Goal: Feedback & Contribution: Leave review/rating

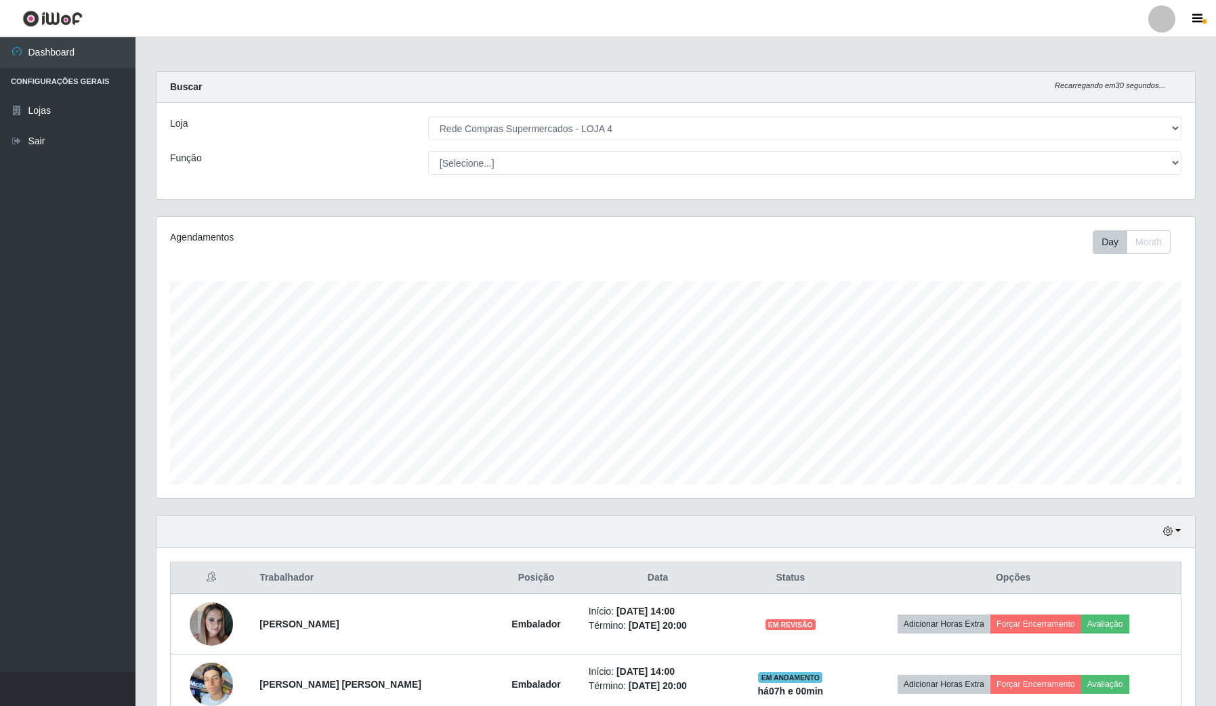
select select "159"
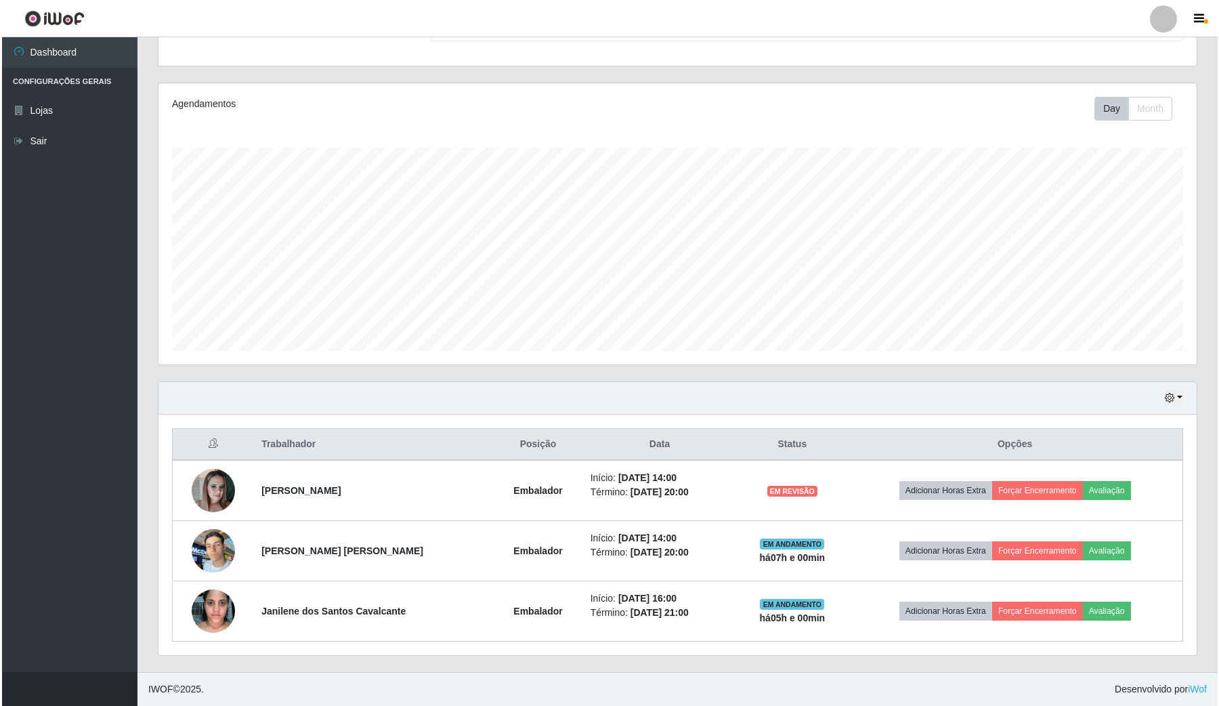
scroll to position [282, 1038]
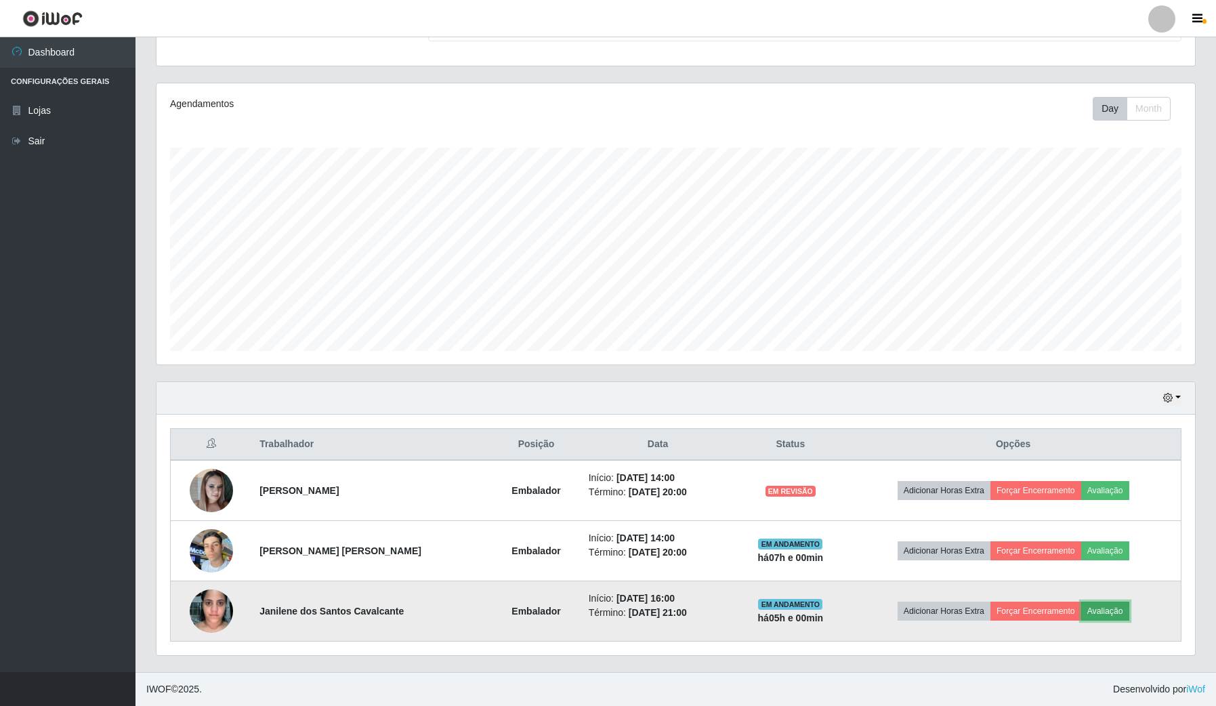
click at [1117, 610] on button "Avaliação" at bounding box center [1105, 611] width 48 height 19
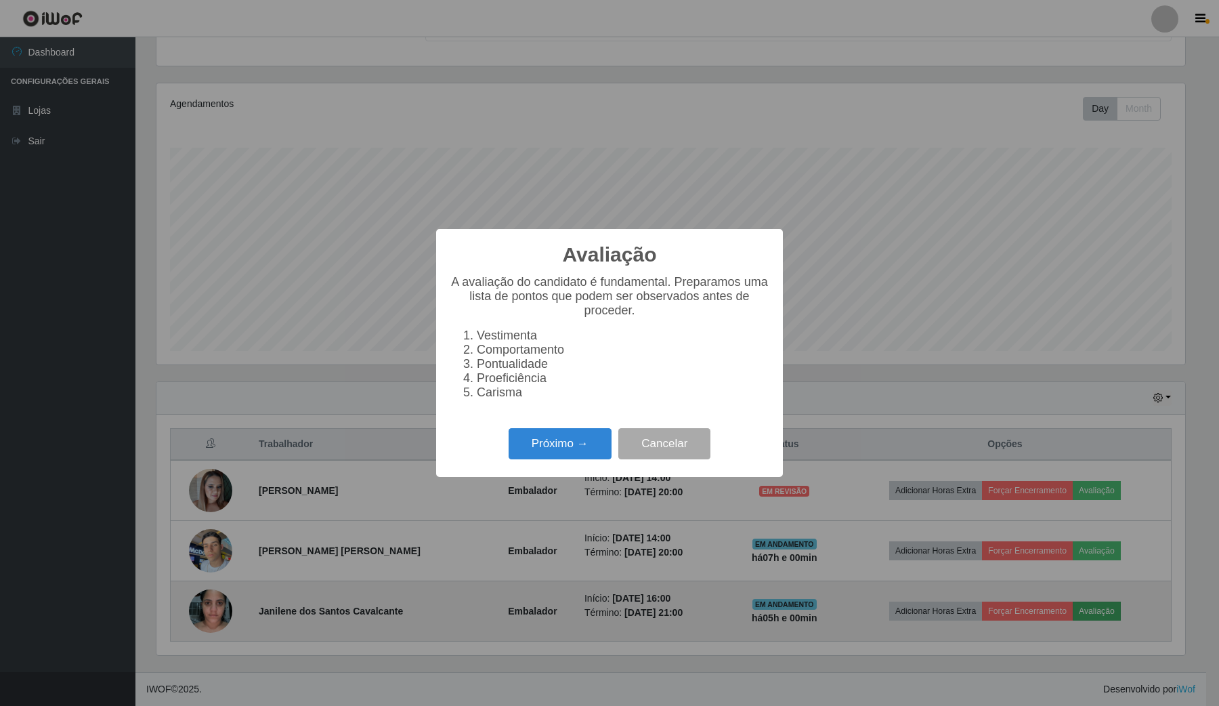
scroll to position [282, 1028]
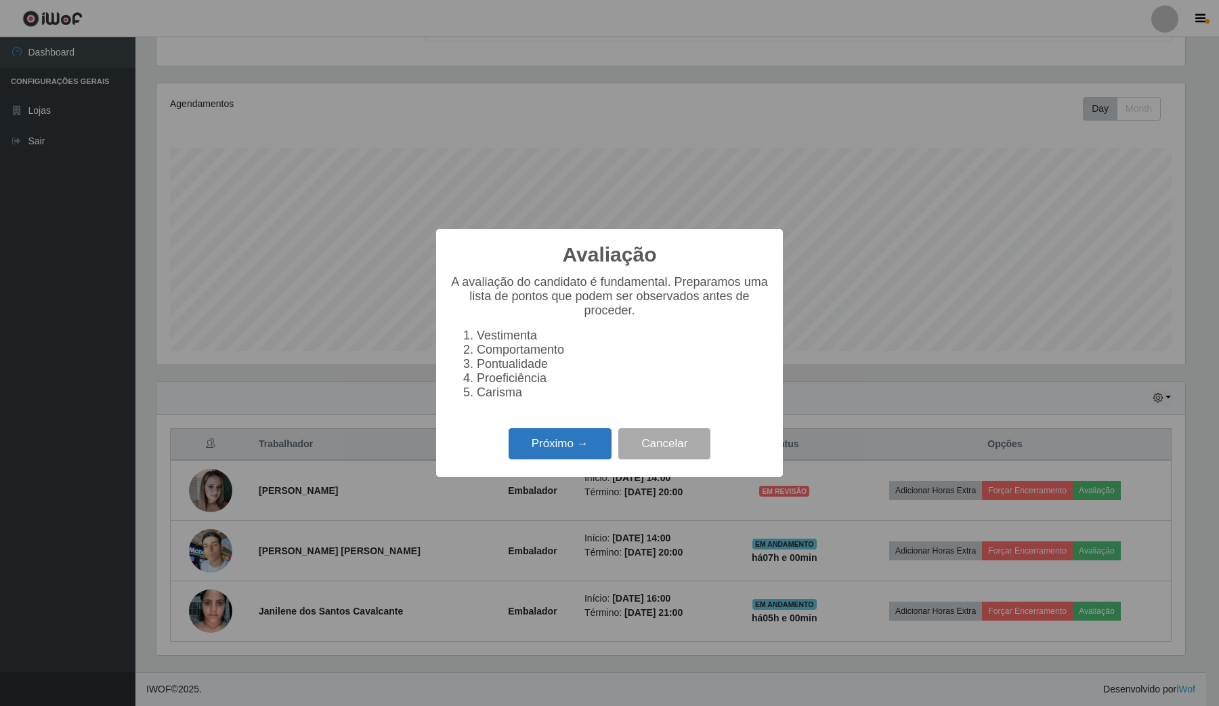
click at [593, 460] on button "Próximo →" at bounding box center [560, 444] width 103 height 32
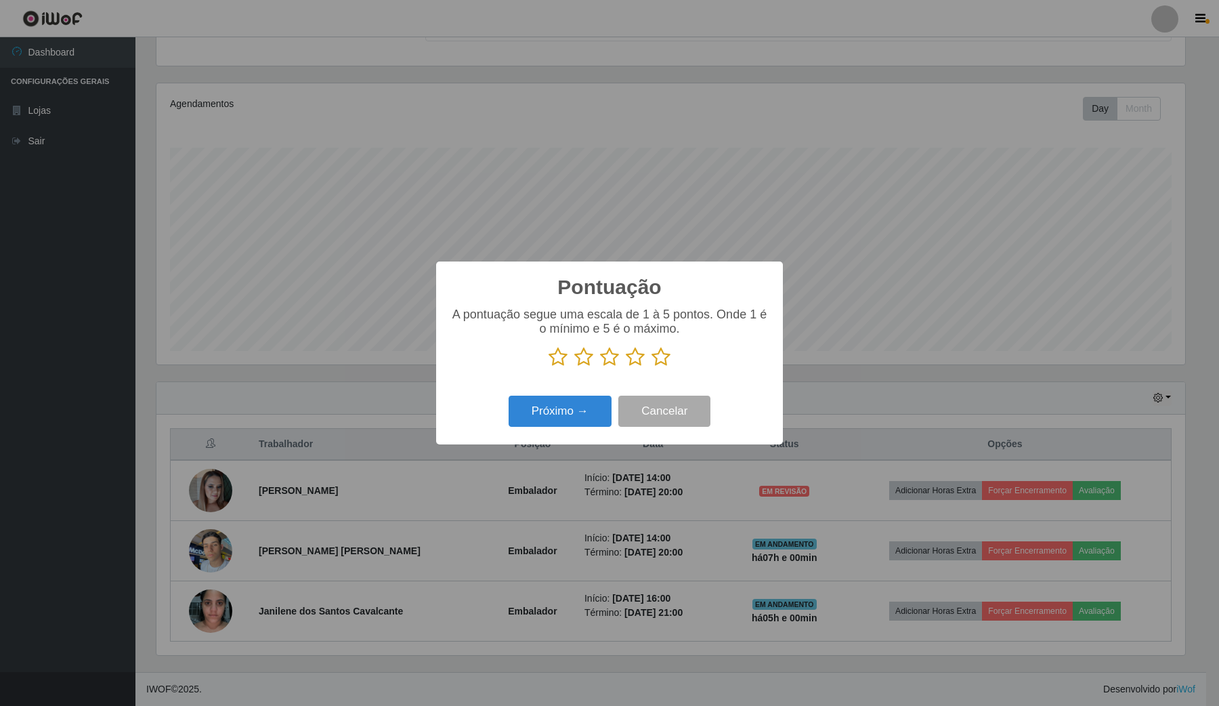
click at [662, 362] on icon at bounding box center [661, 357] width 19 height 20
click at [652, 367] on input "radio" at bounding box center [652, 367] width 0 height 0
click at [566, 415] on button "Próximo →" at bounding box center [560, 412] width 103 height 32
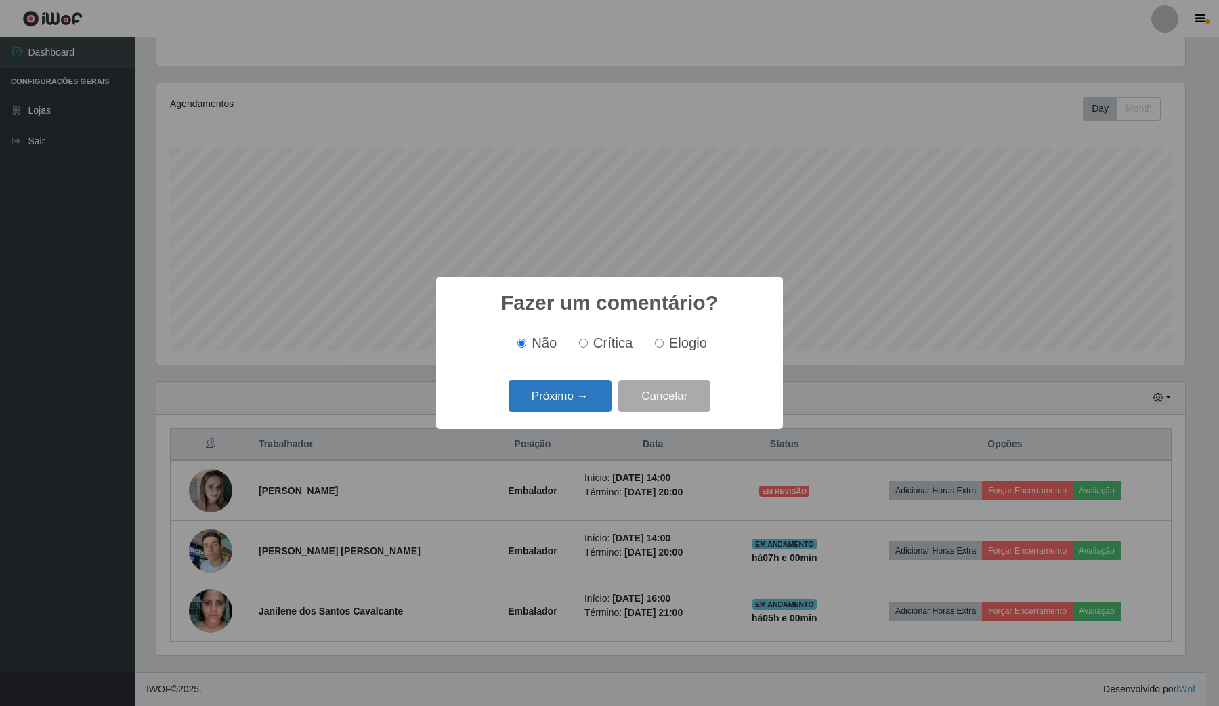
click at [574, 401] on button "Próximo →" at bounding box center [560, 396] width 103 height 32
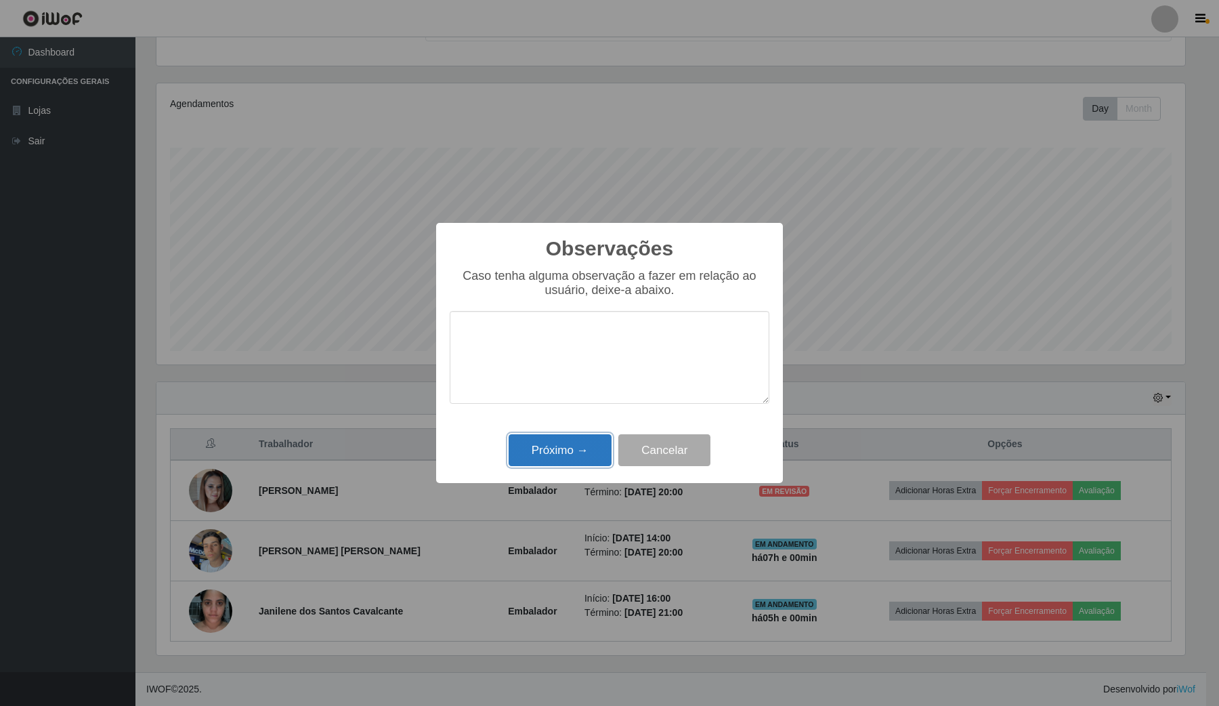
click at [568, 454] on button "Próximo →" at bounding box center [560, 450] width 103 height 32
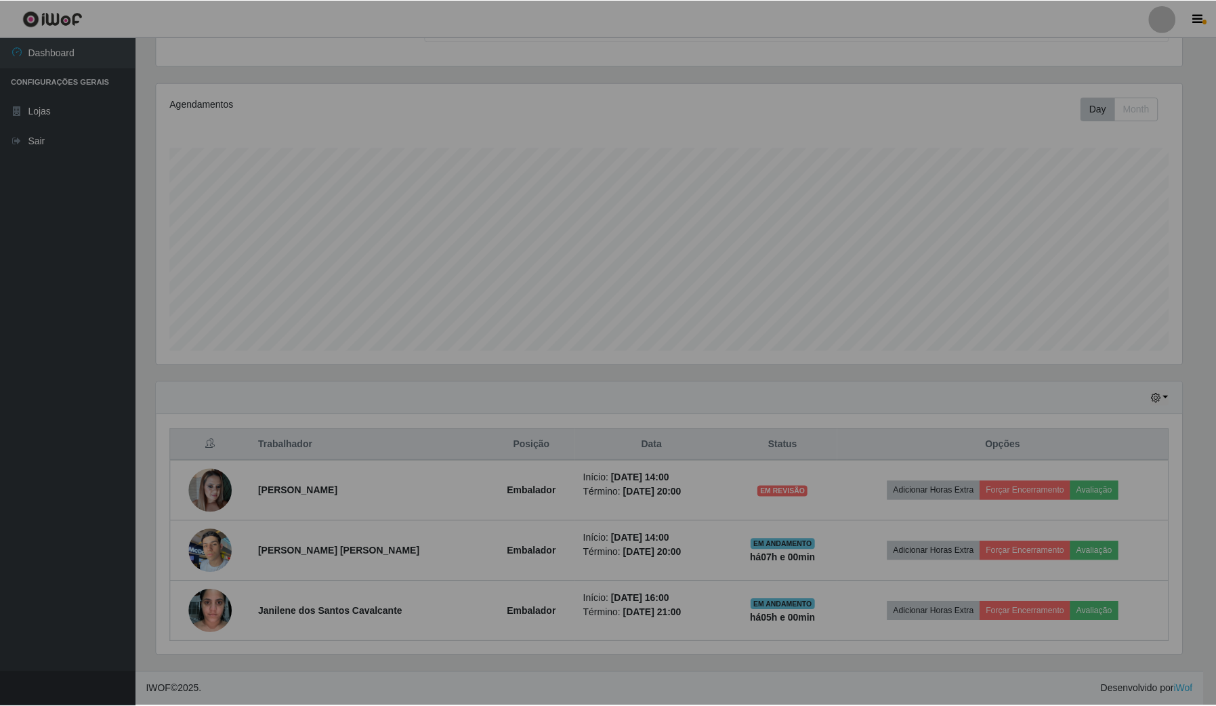
scroll to position [282, 1038]
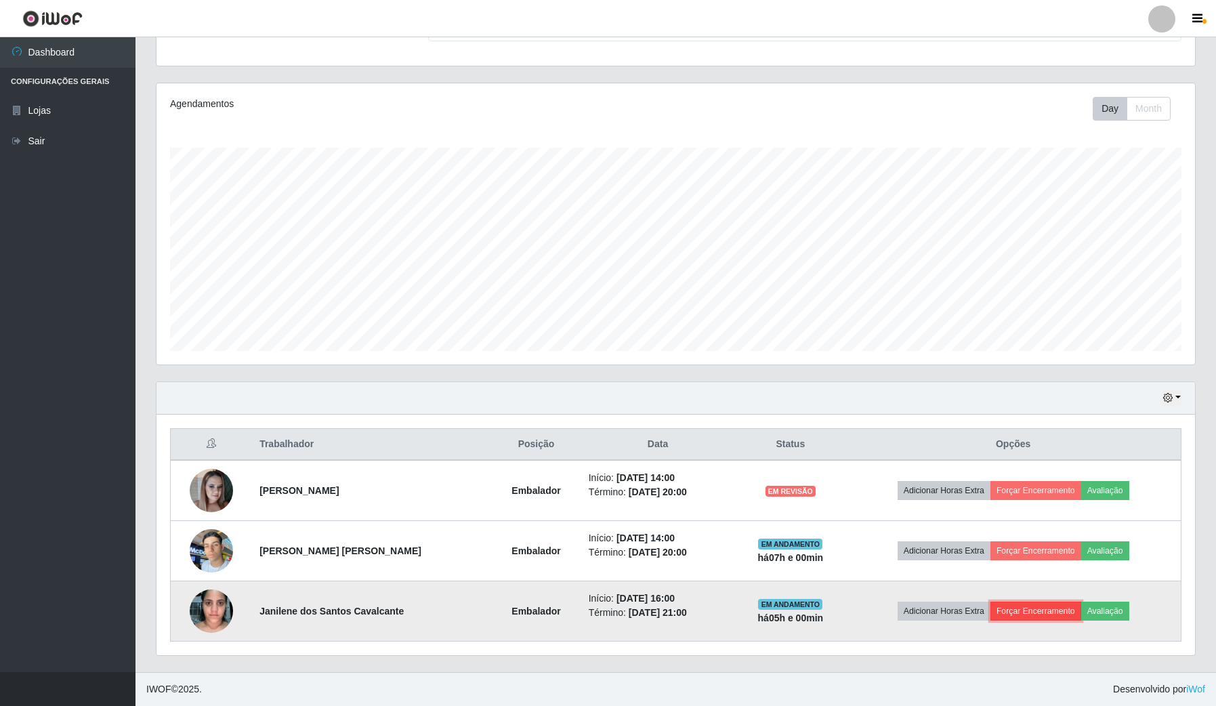
click at [1052, 610] on button "Forçar Encerramento" at bounding box center [1036, 611] width 91 height 19
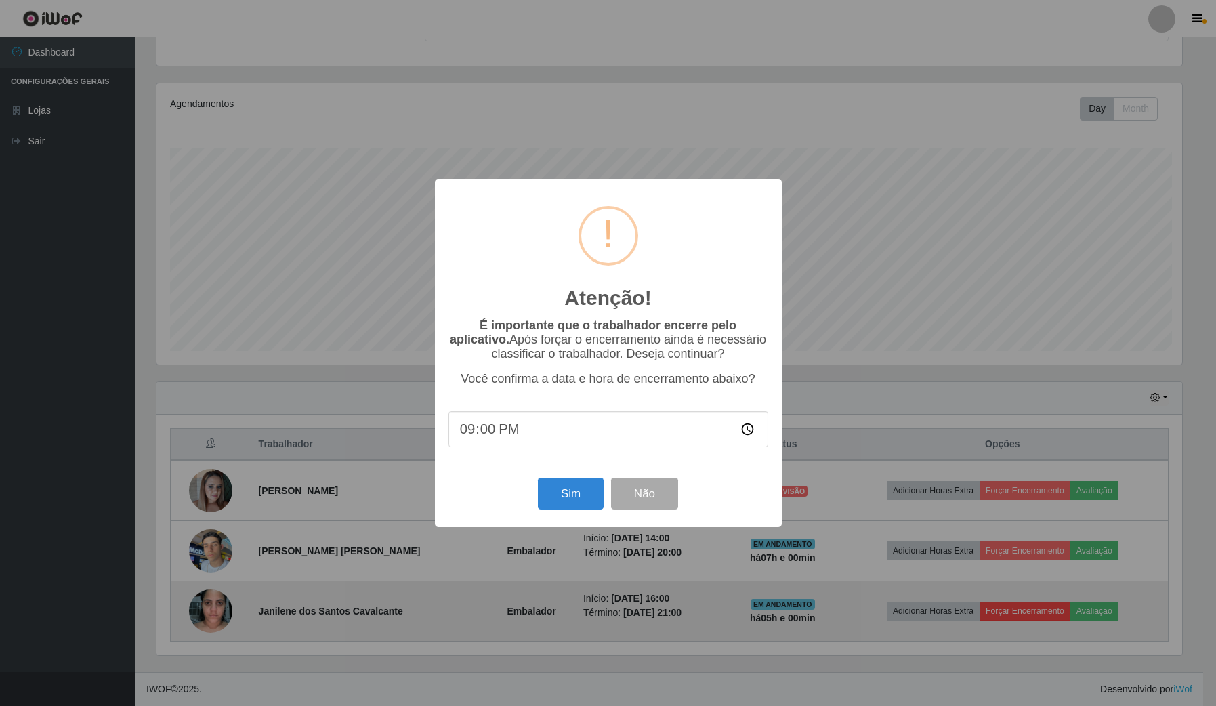
scroll to position [282, 1028]
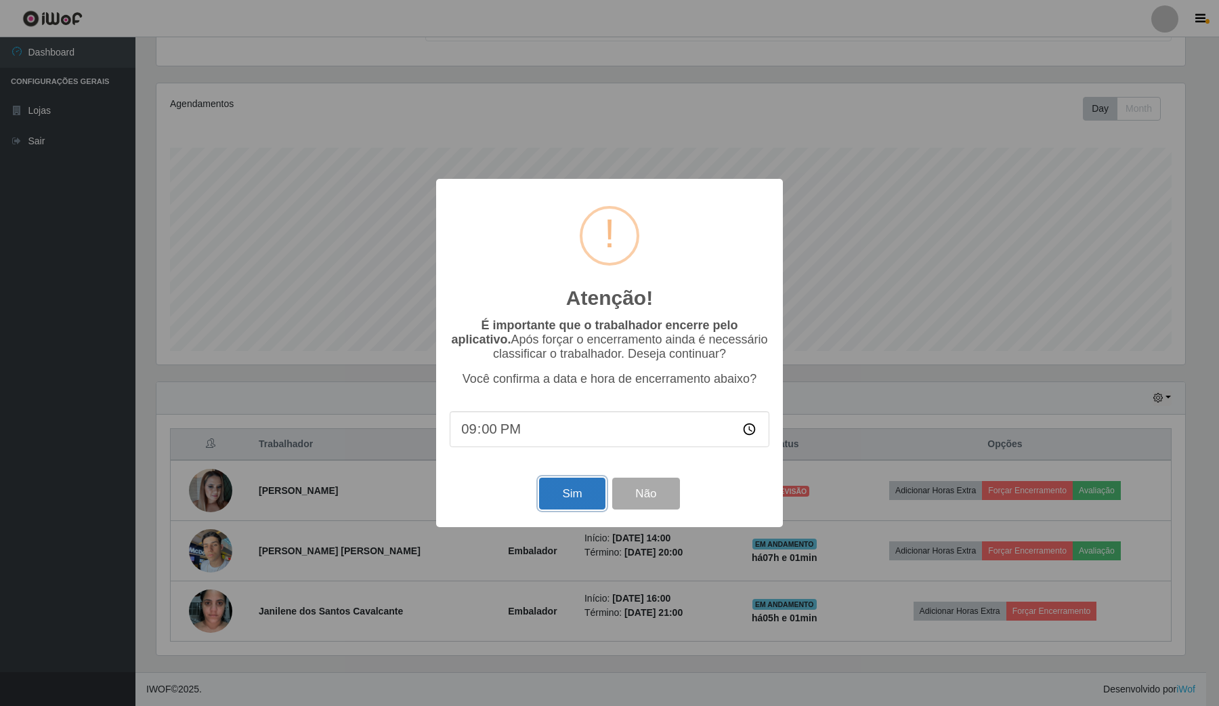
click at [552, 492] on button "Sim" at bounding box center [572, 494] width 66 height 32
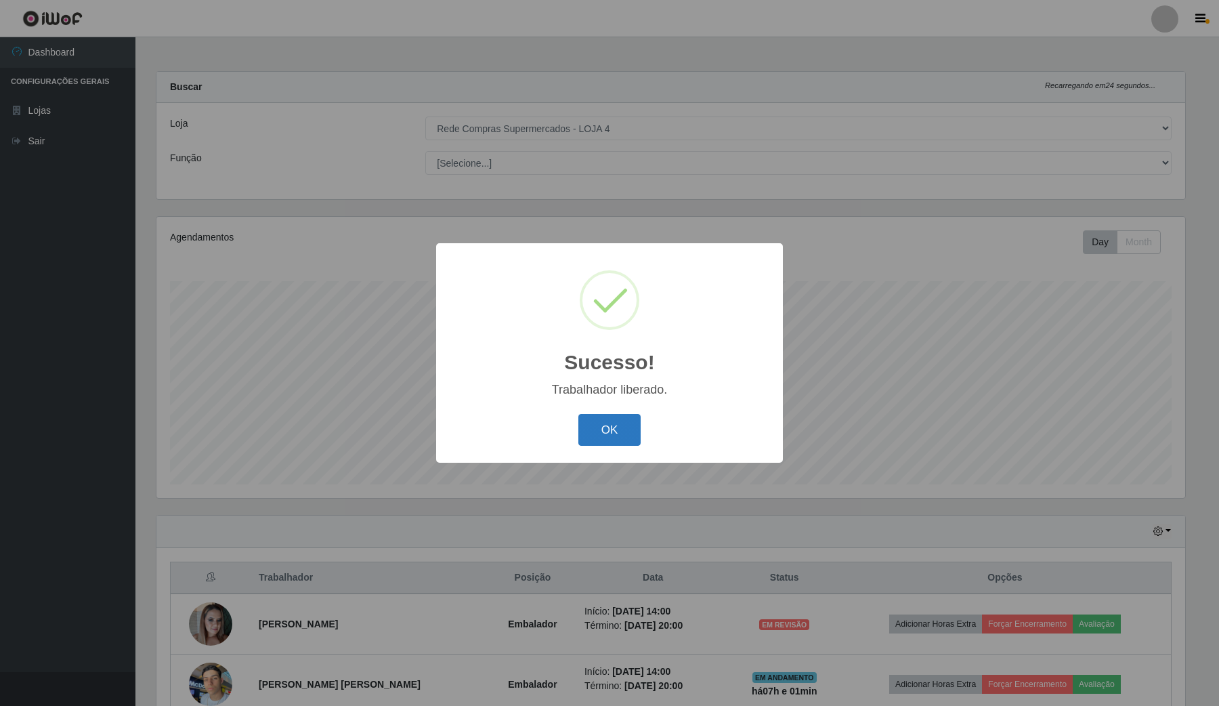
click at [604, 442] on button "OK" at bounding box center [610, 430] width 63 height 32
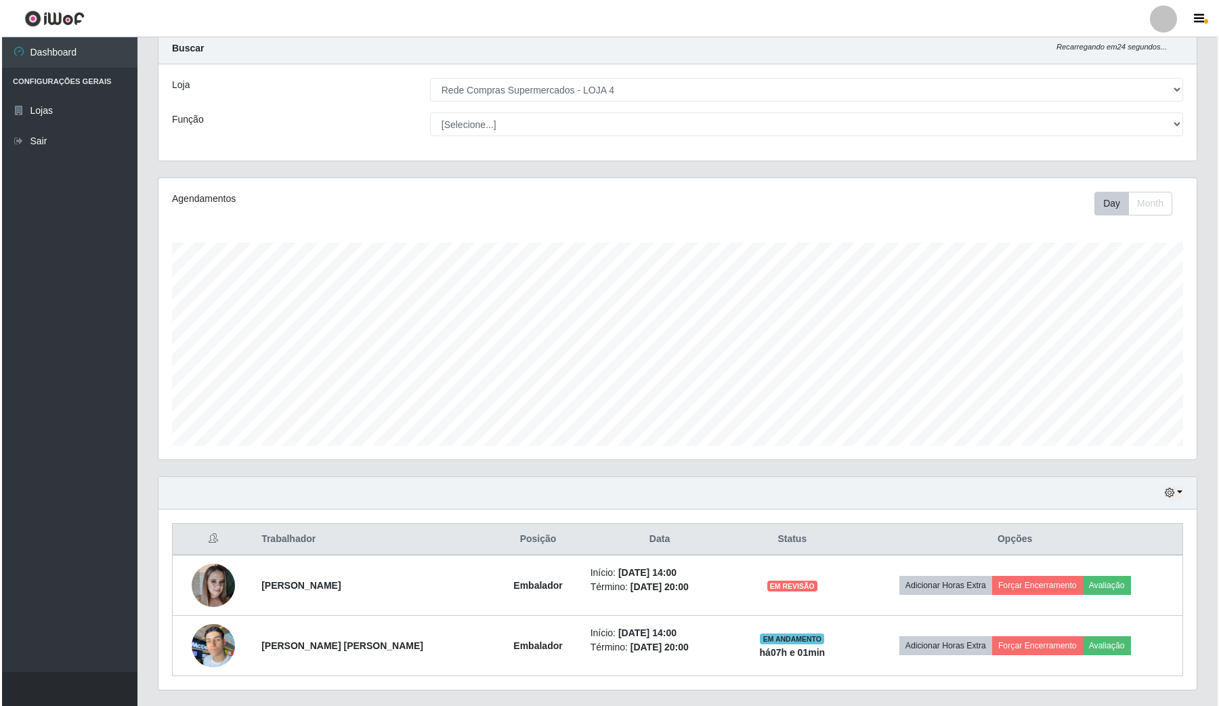
scroll to position [75, 0]
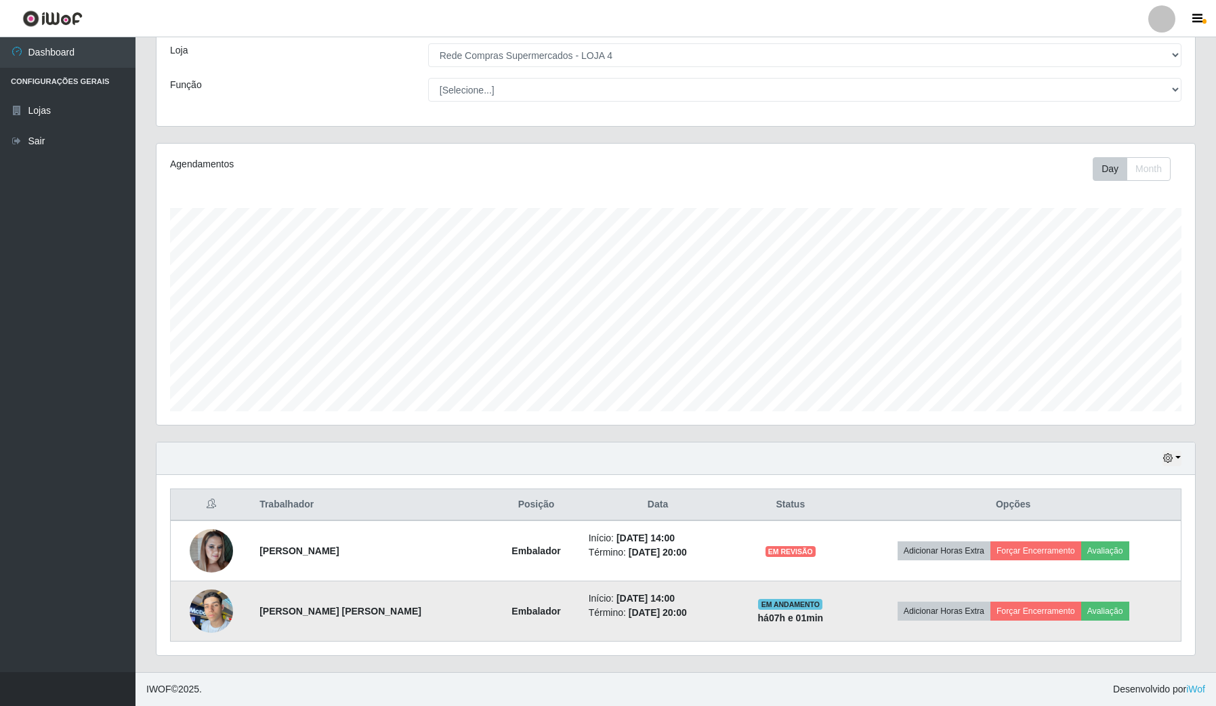
click at [201, 608] on img at bounding box center [211, 611] width 43 height 58
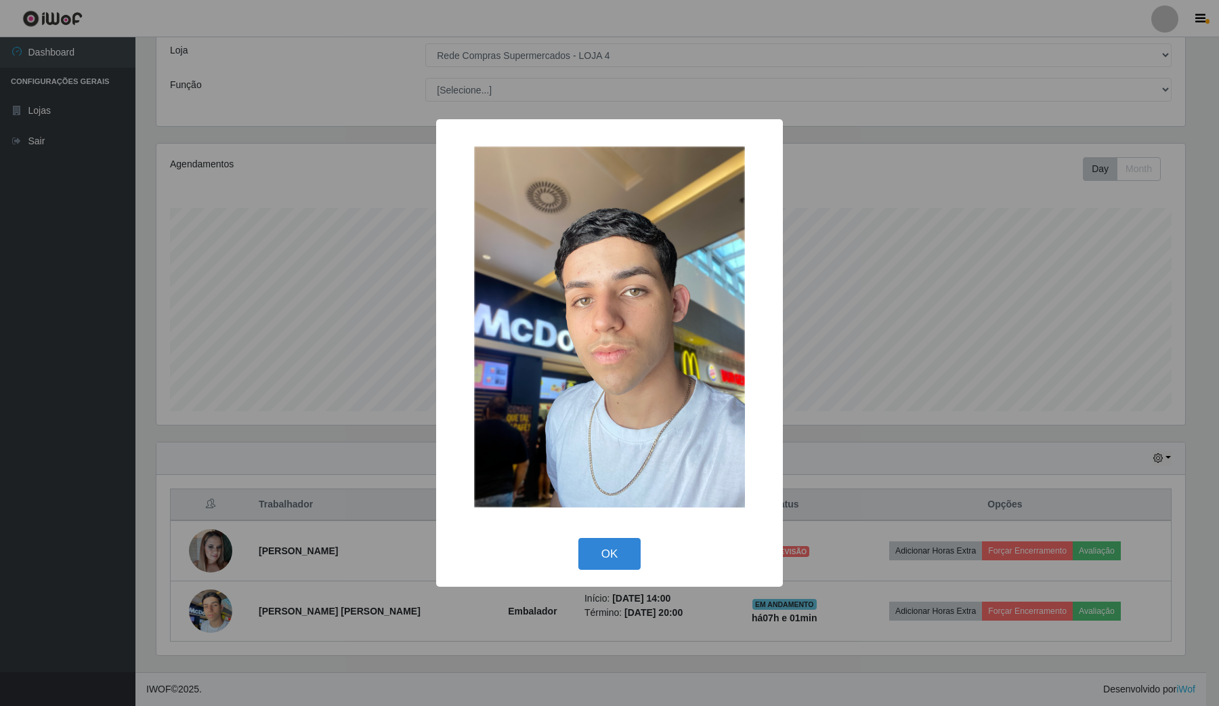
click at [581, 667] on div "× OK Cancel" at bounding box center [609, 353] width 1219 height 706
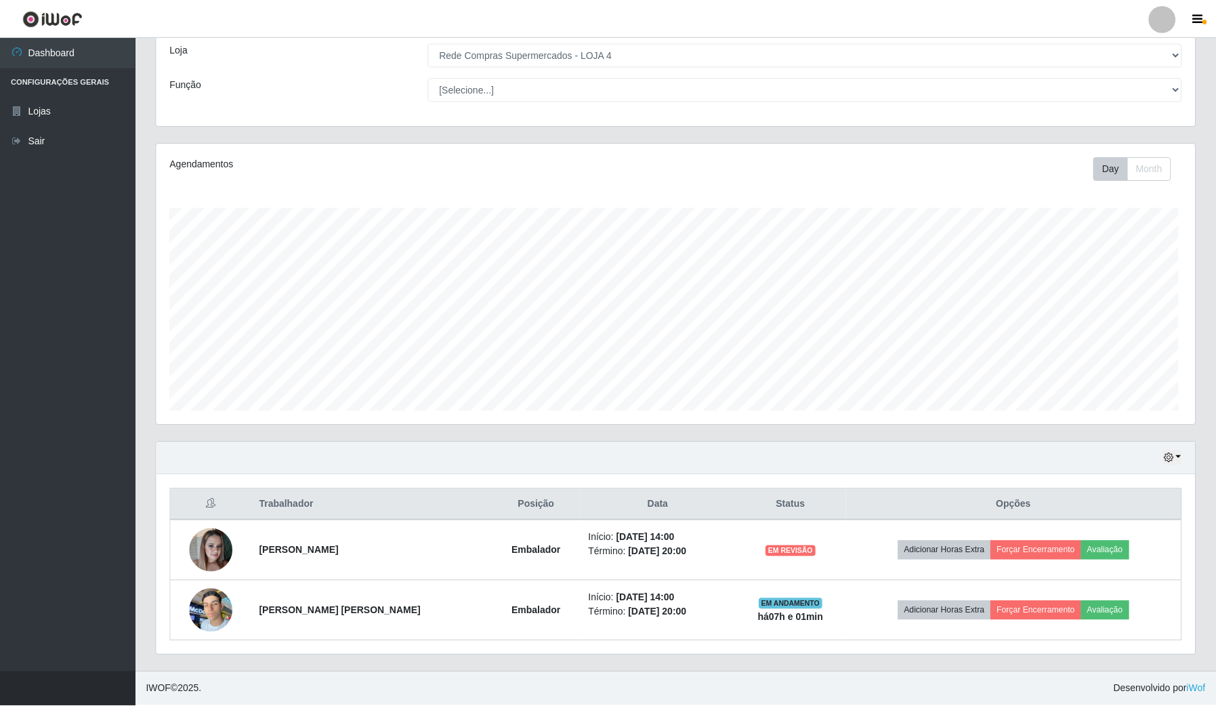
scroll to position [282, 1038]
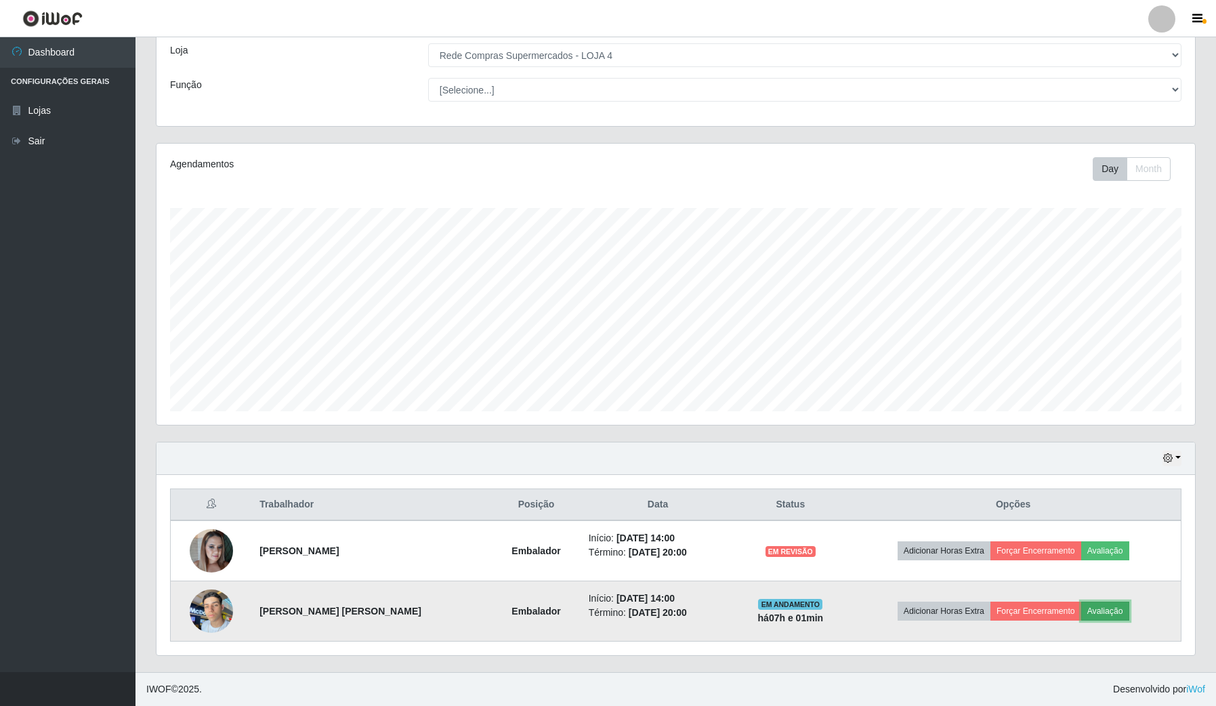
click at [1119, 610] on button "Avaliação" at bounding box center [1105, 611] width 48 height 19
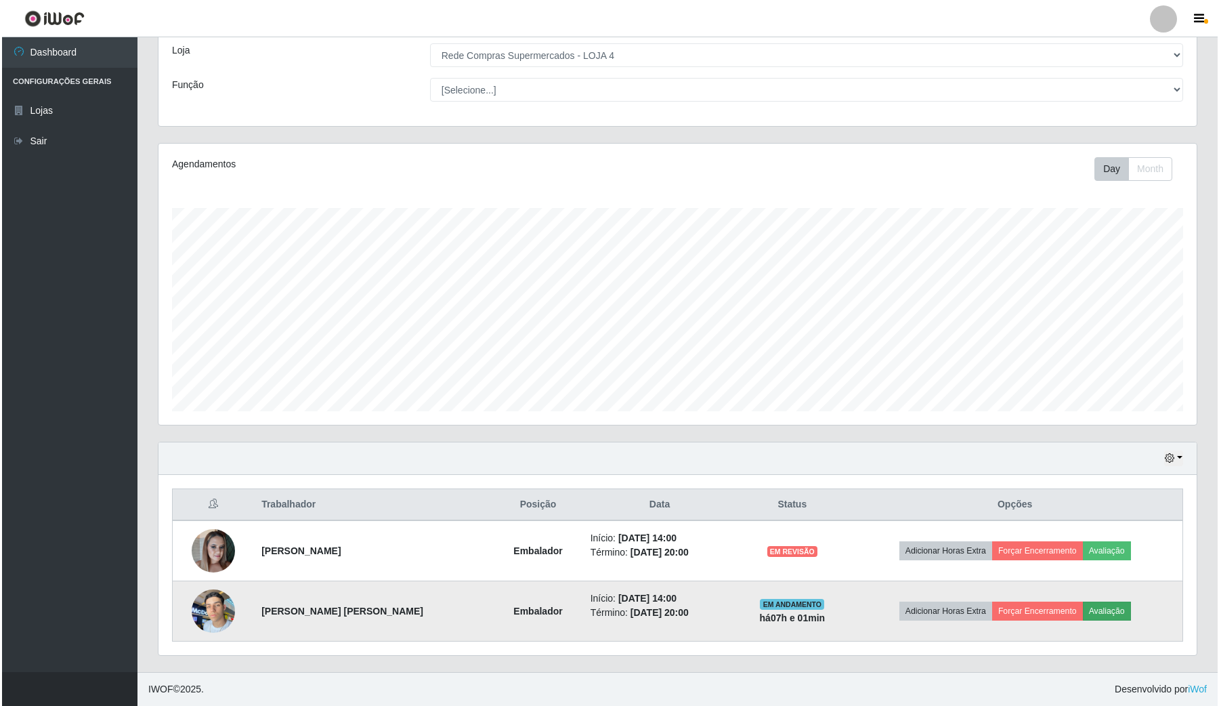
scroll to position [282, 1028]
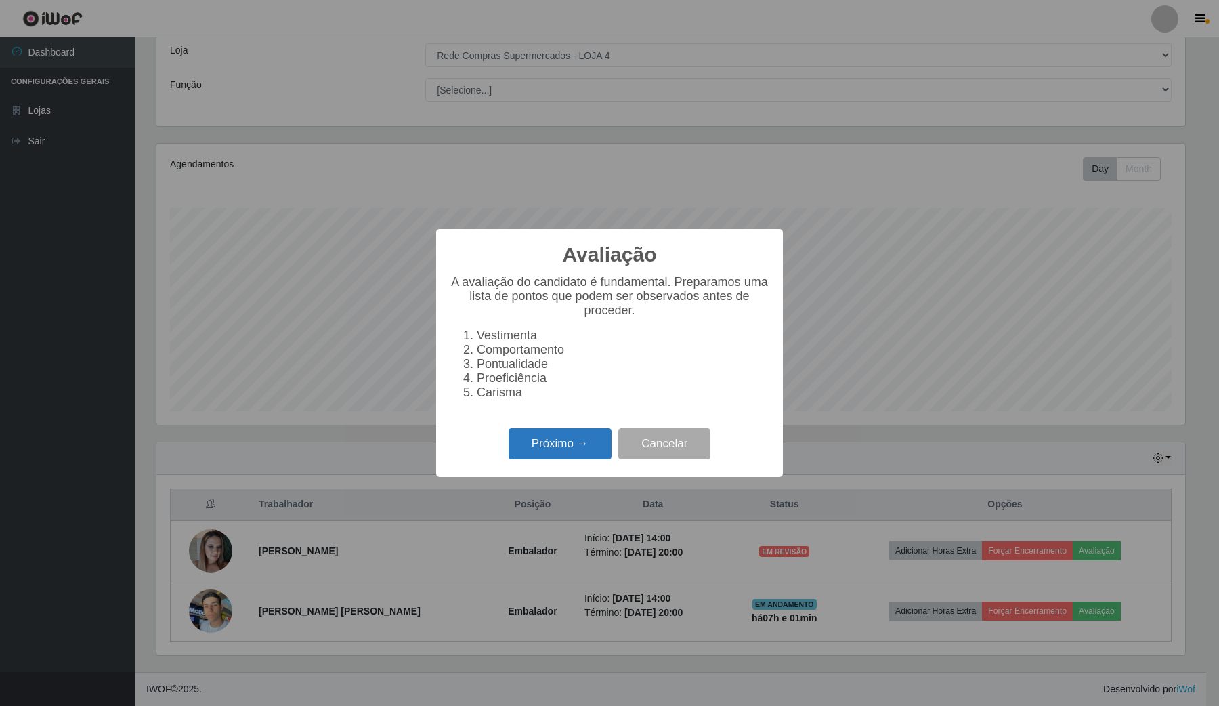
click at [574, 454] on button "Próximo →" at bounding box center [560, 444] width 103 height 32
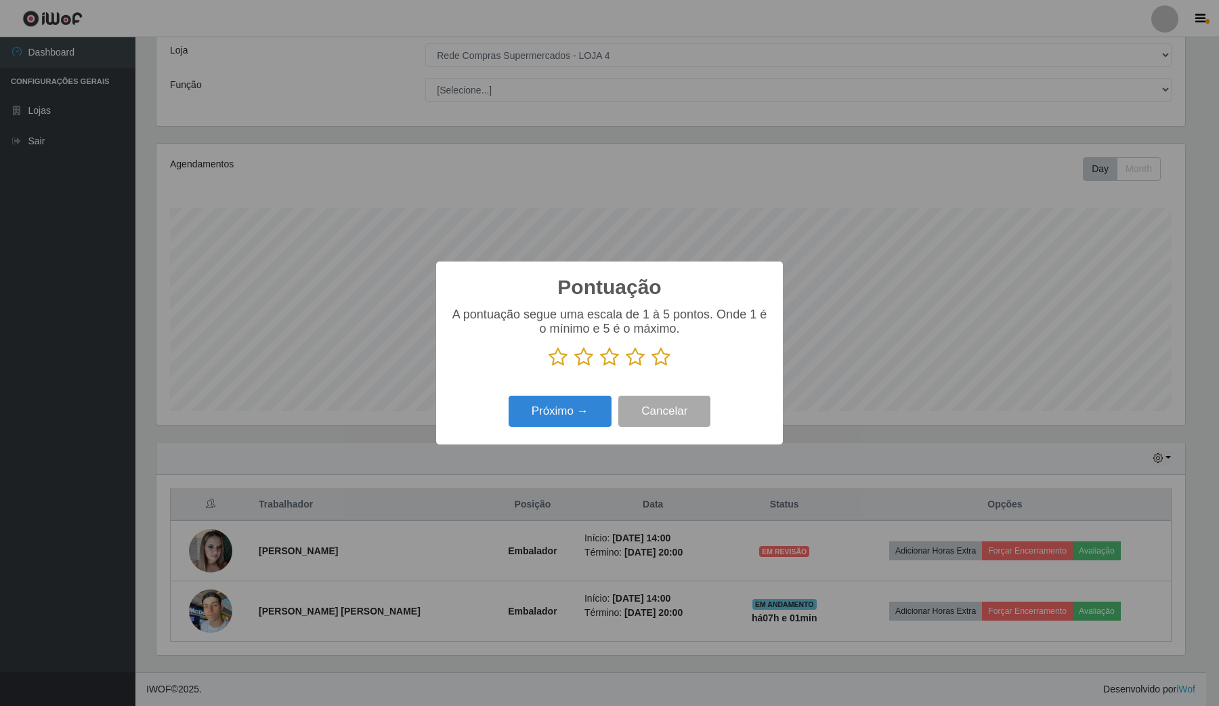
click at [659, 350] on icon at bounding box center [661, 357] width 19 height 20
click at [652, 367] on input "radio" at bounding box center [652, 367] width 0 height 0
click at [571, 410] on button "Próximo →" at bounding box center [560, 412] width 103 height 32
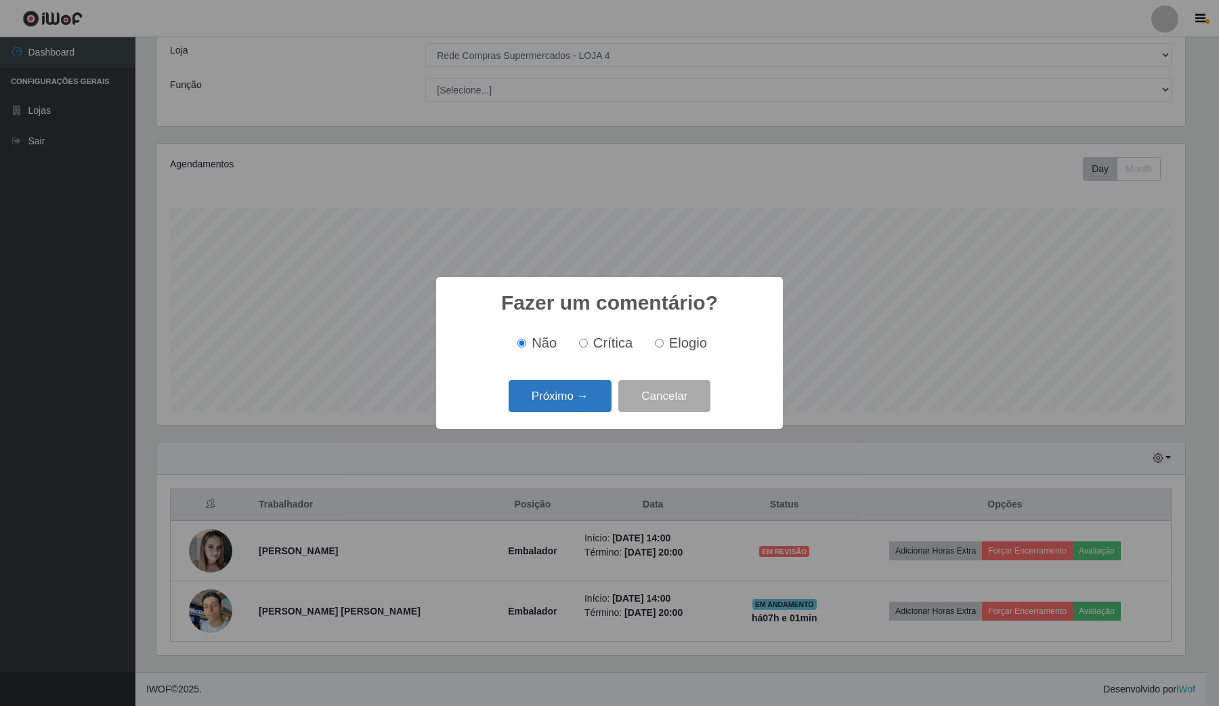
click at [573, 392] on button "Próximo →" at bounding box center [560, 396] width 103 height 32
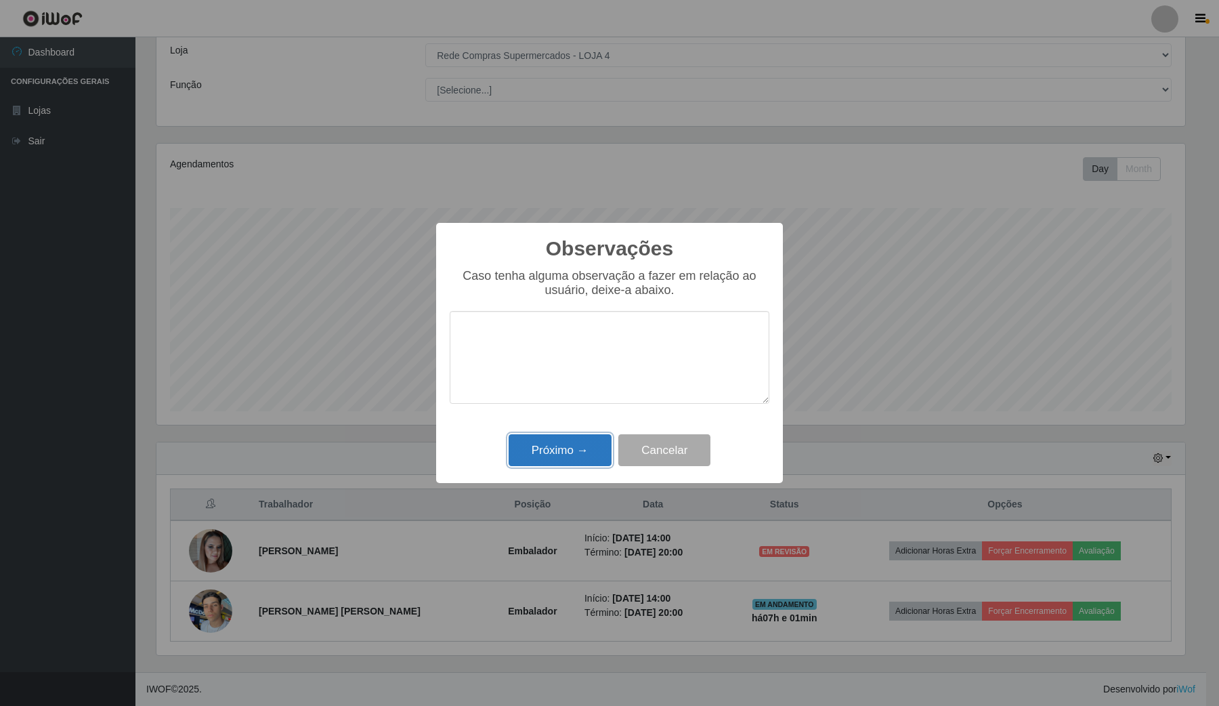
click at [573, 449] on button "Próximo →" at bounding box center [560, 450] width 103 height 32
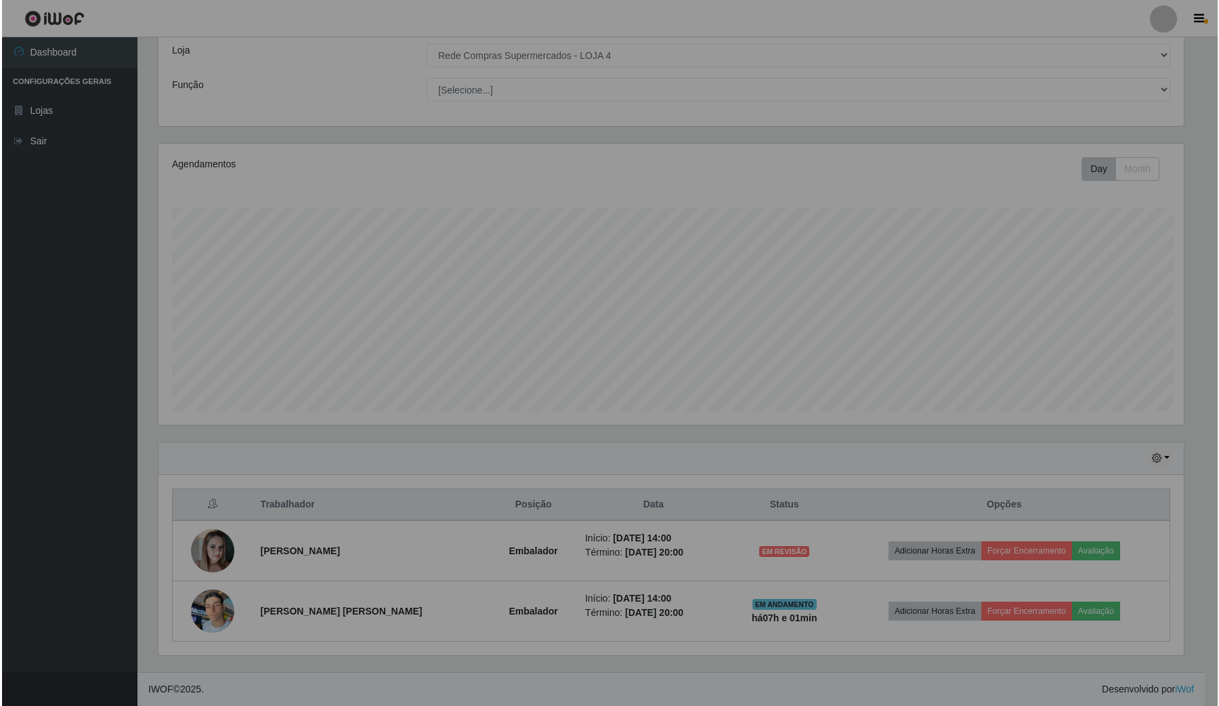
scroll to position [282, 1038]
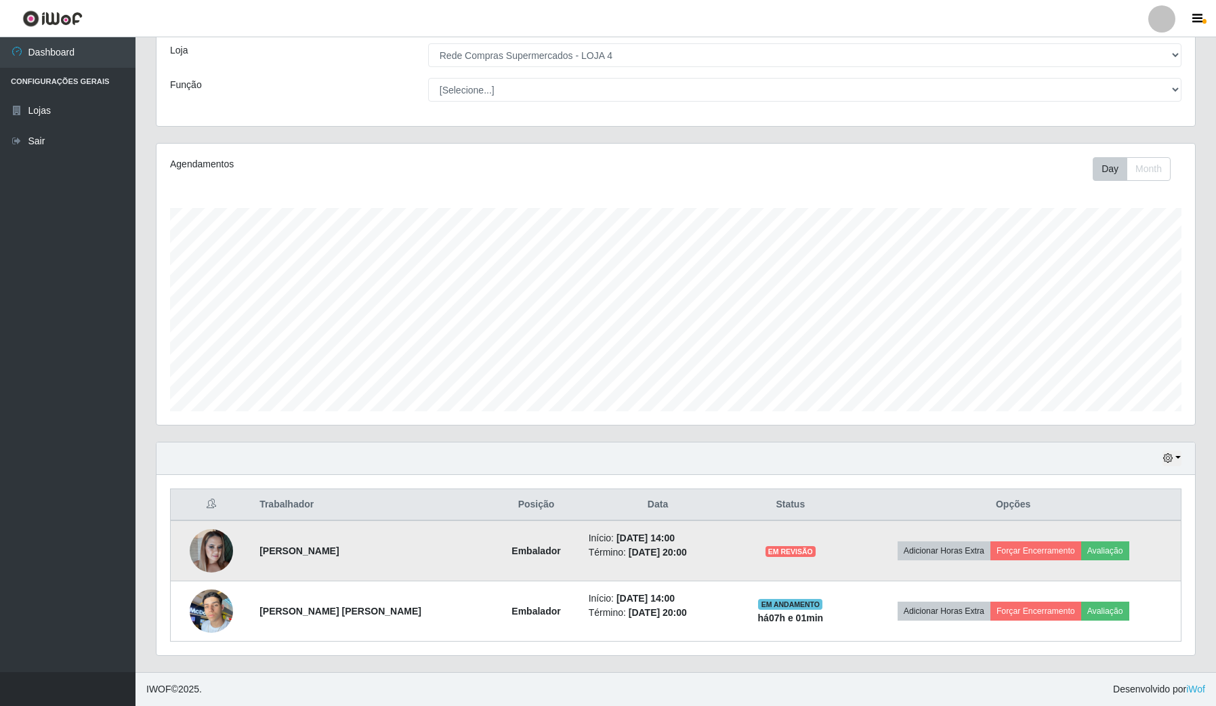
click at [208, 533] on img at bounding box center [211, 551] width 43 height 50
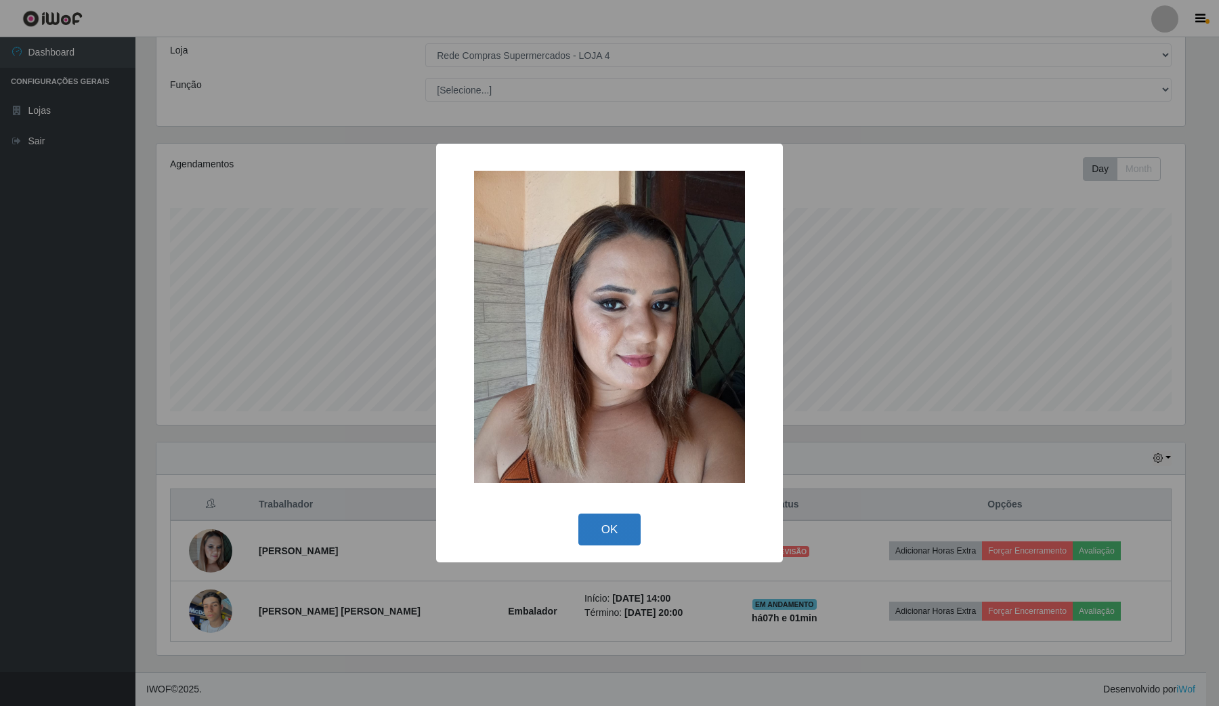
click at [608, 518] on button "OK" at bounding box center [610, 530] width 63 height 32
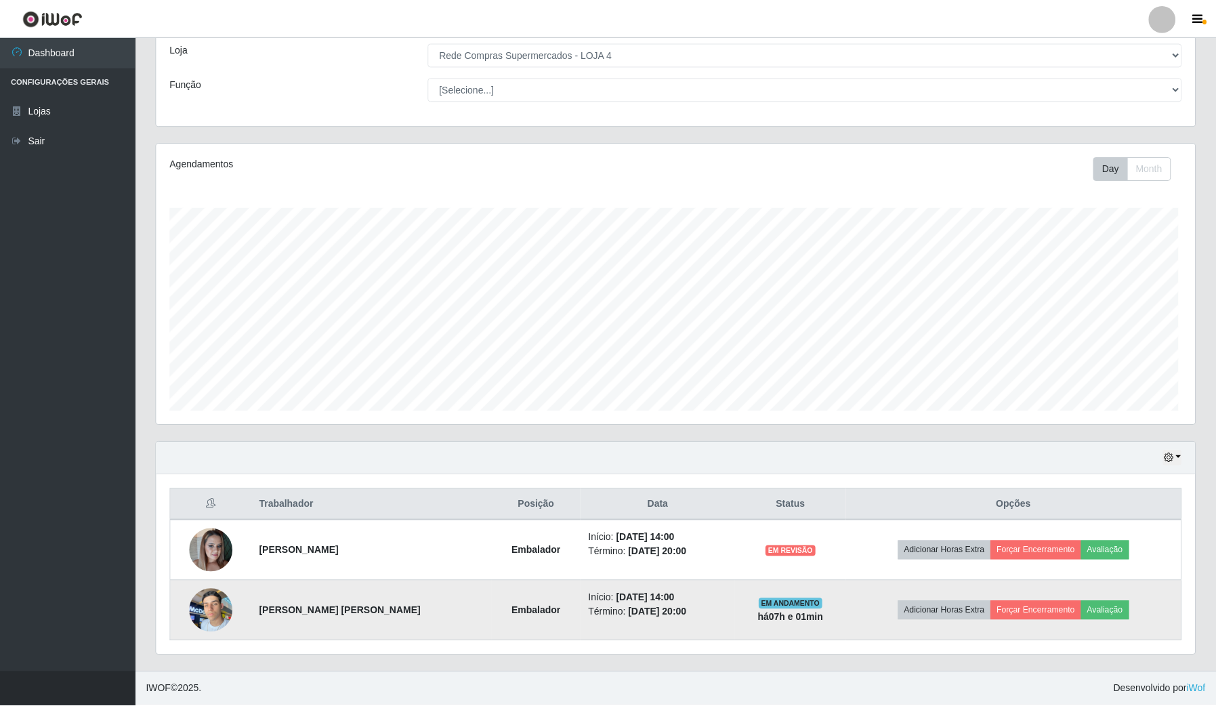
scroll to position [0, 0]
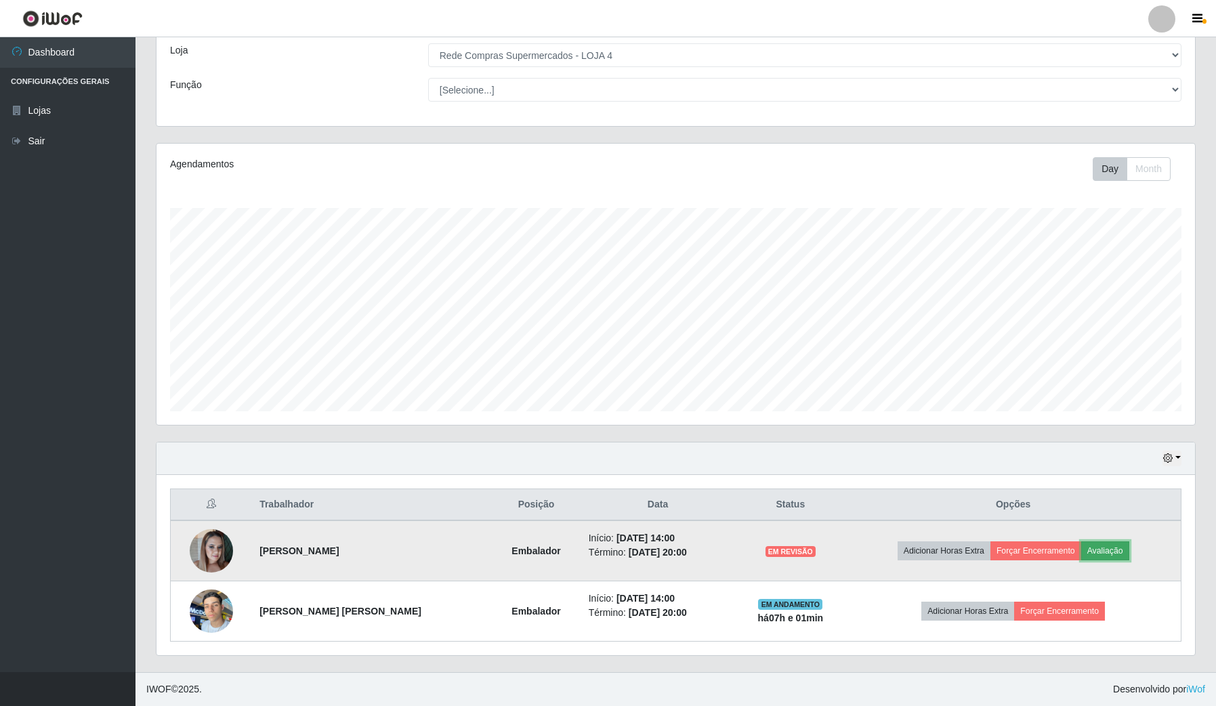
click at [1110, 549] on button "Avaliação" at bounding box center [1105, 550] width 48 height 19
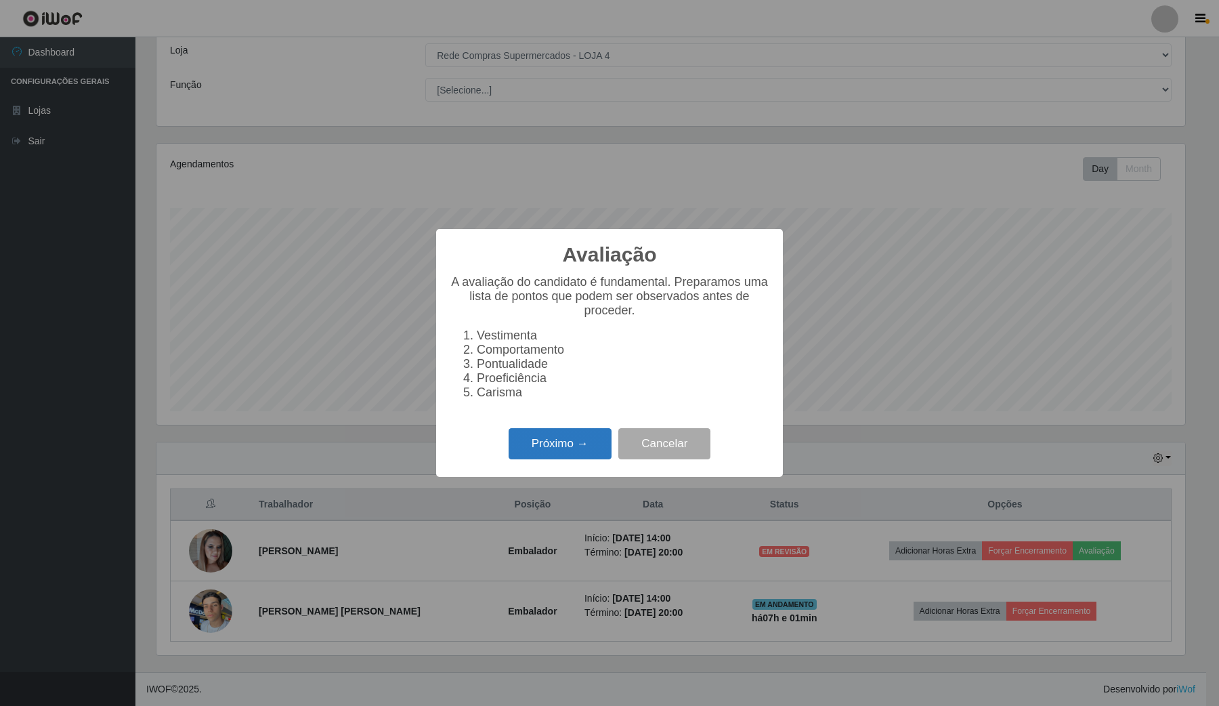
click at [560, 441] on button "Próximo →" at bounding box center [560, 444] width 103 height 32
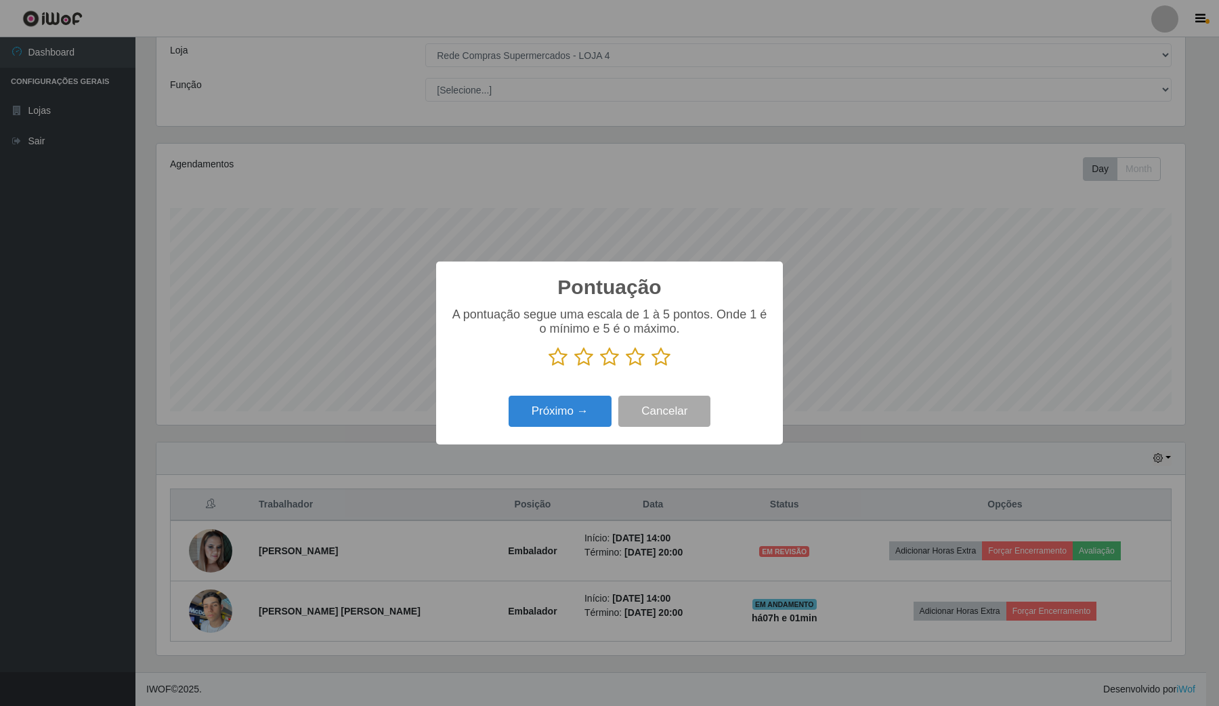
click at [655, 359] on icon at bounding box center [661, 357] width 19 height 20
click at [652, 367] on input "radio" at bounding box center [652, 367] width 0 height 0
click at [569, 409] on button "Próximo →" at bounding box center [560, 412] width 103 height 32
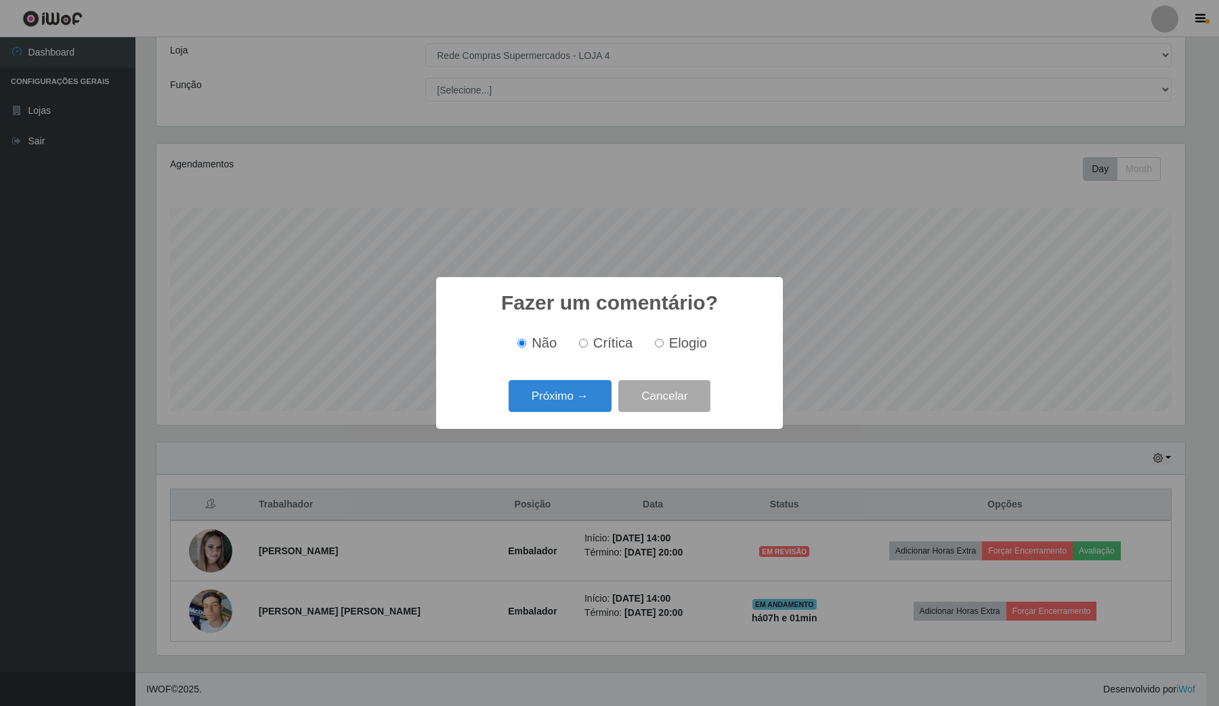
click at [569, 409] on button "Próximo →" at bounding box center [560, 396] width 103 height 32
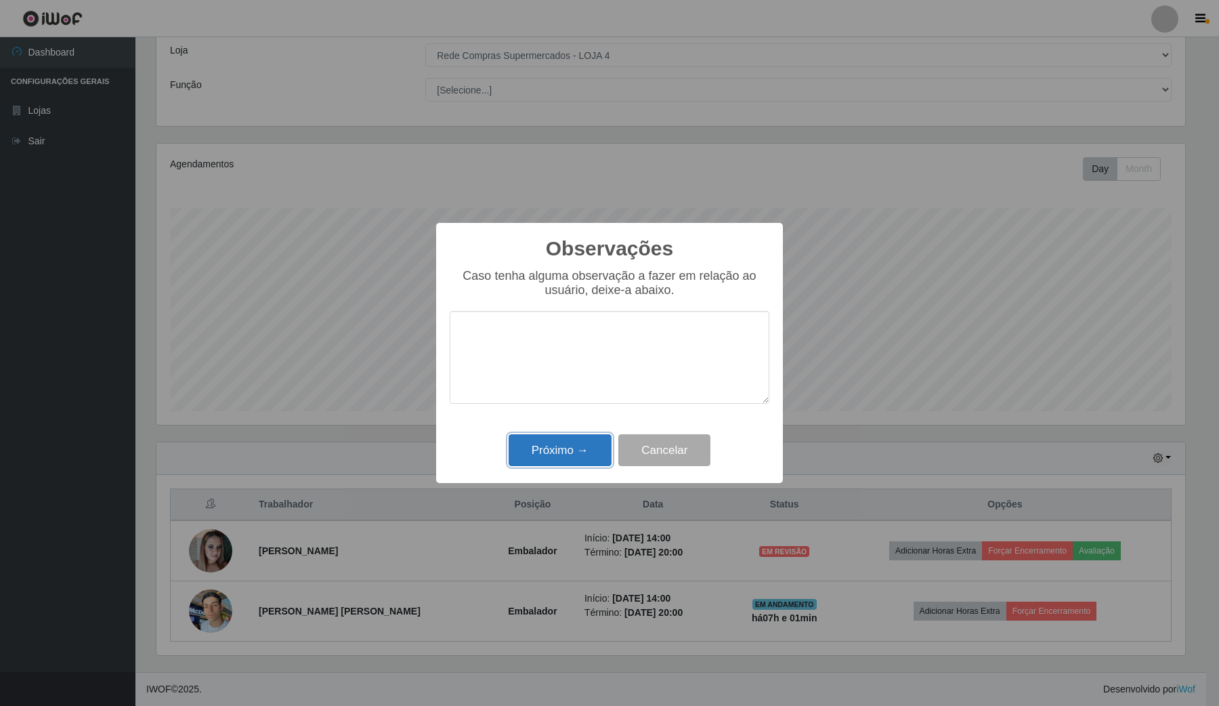
click at [568, 463] on button "Próximo →" at bounding box center [560, 450] width 103 height 32
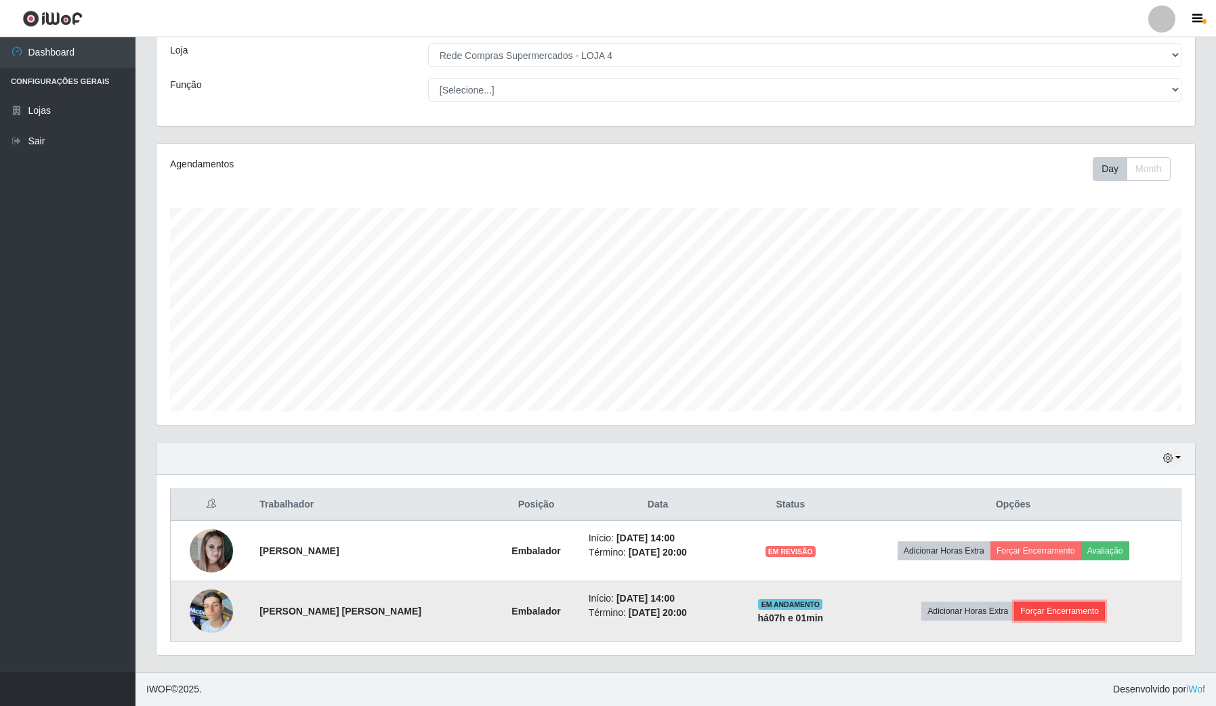
click at [1048, 608] on button "Forçar Encerramento" at bounding box center [1059, 611] width 91 height 19
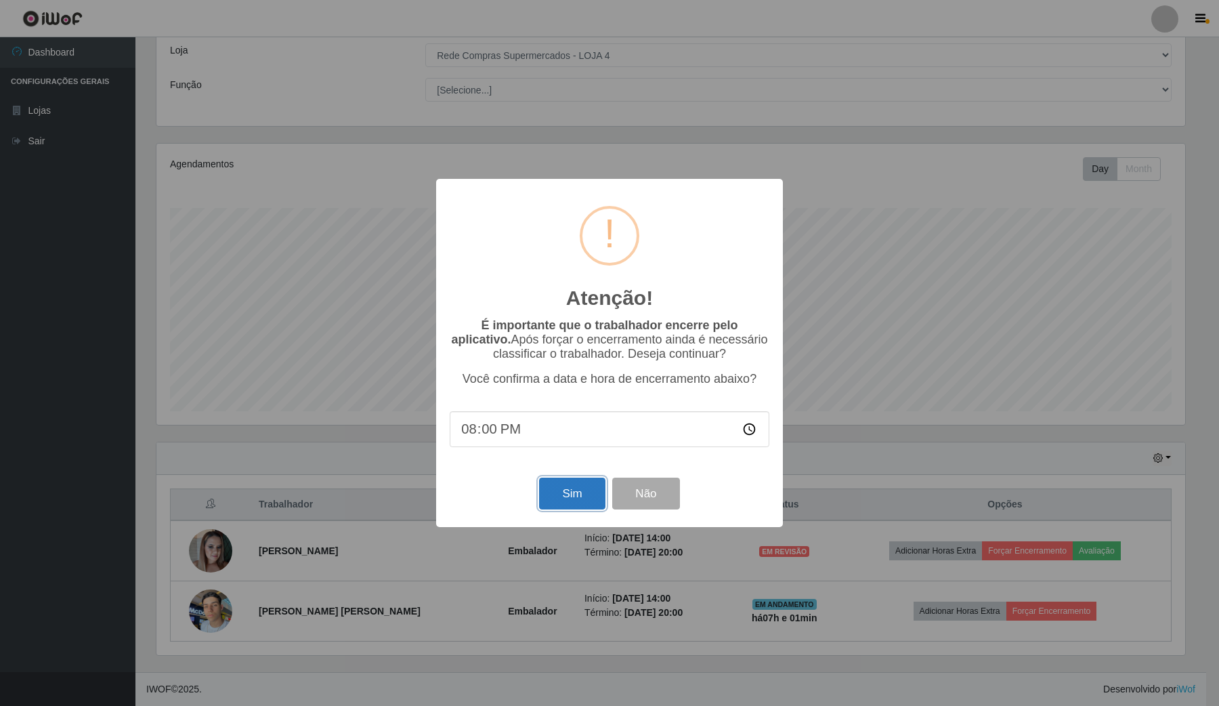
click at [570, 489] on button "Sim" at bounding box center [572, 494] width 66 height 32
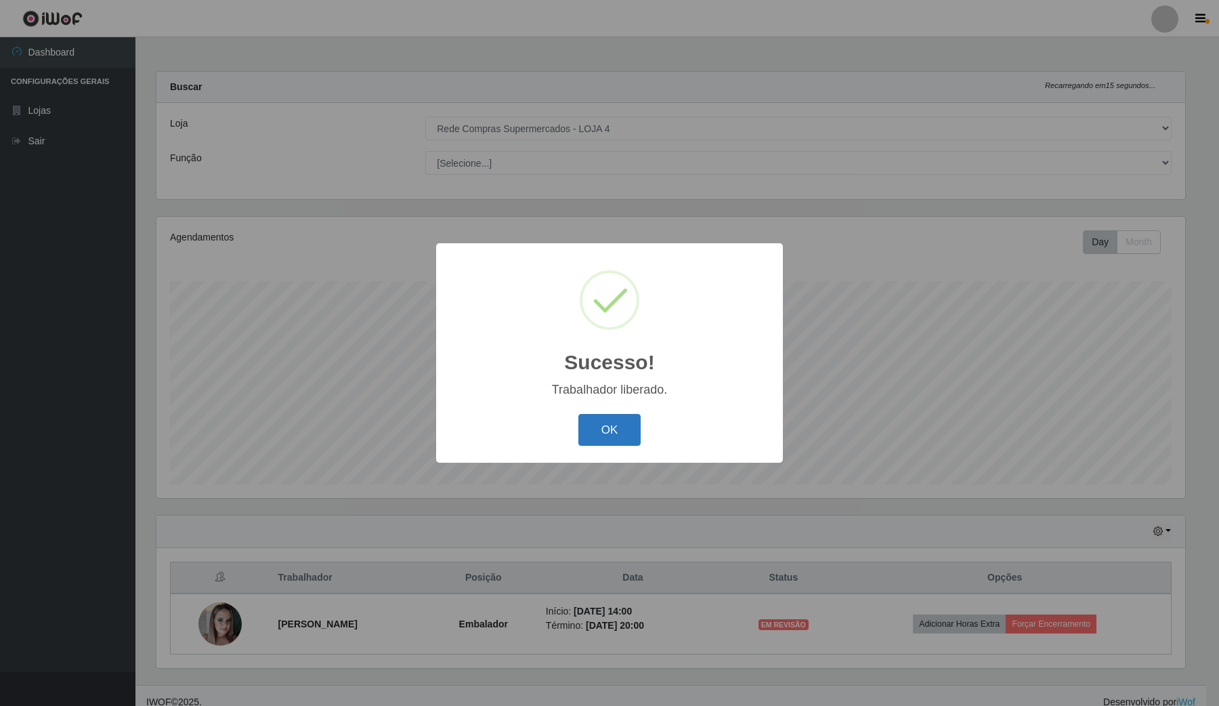
click at [605, 436] on button "OK" at bounding box center [610, 430] width 63 height 32
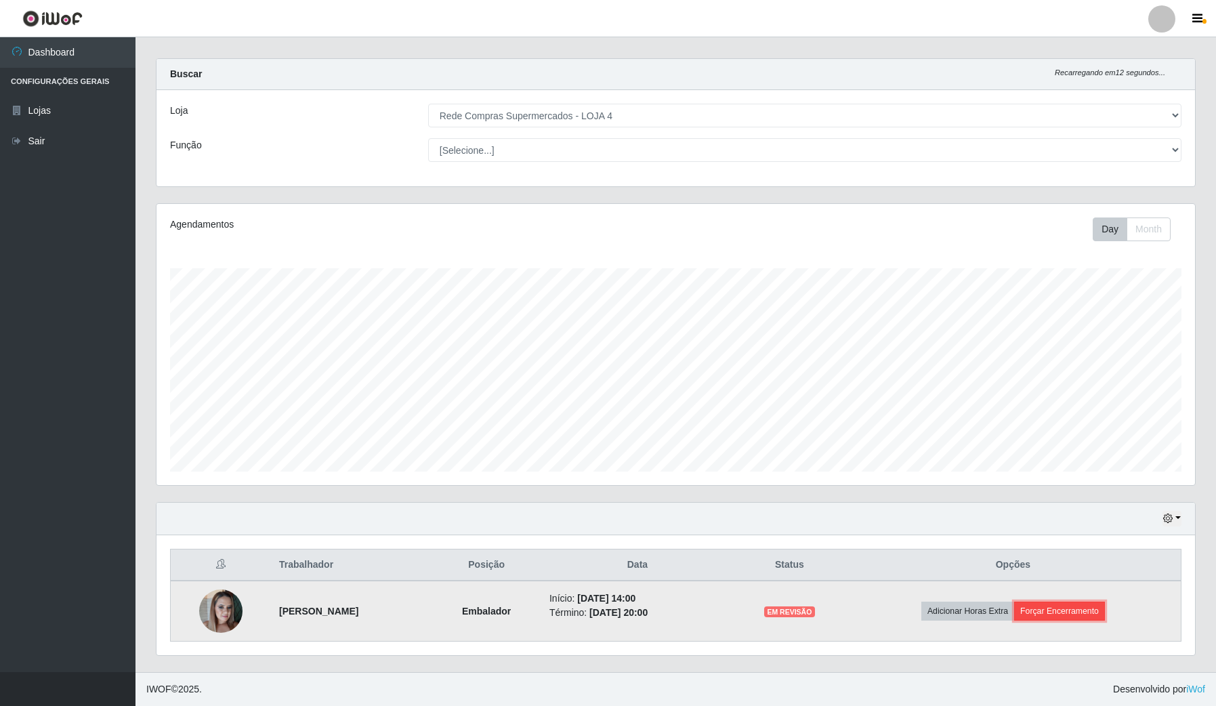
click at [1051, 608] on button "Forçar Encerramento" at bounding box center [1059, 611] width 91 height 19
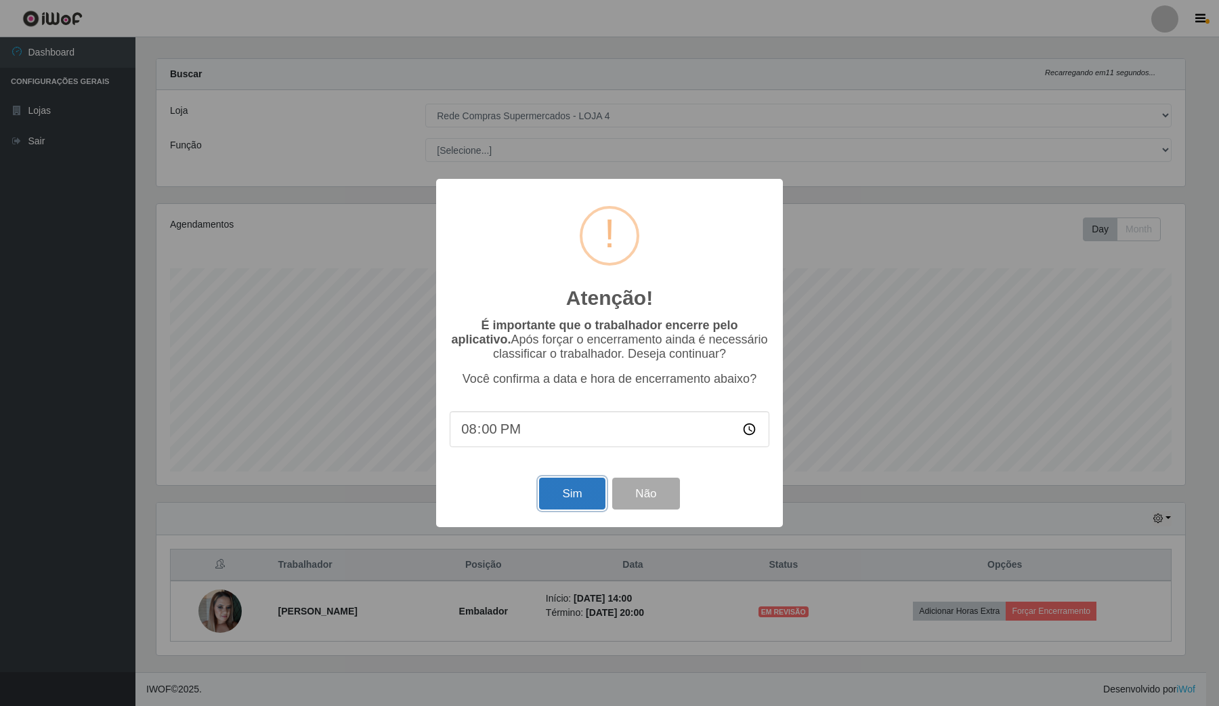
click at [571, 499] on button "Sim" at bounding box center [572, 494] width 66 height 32
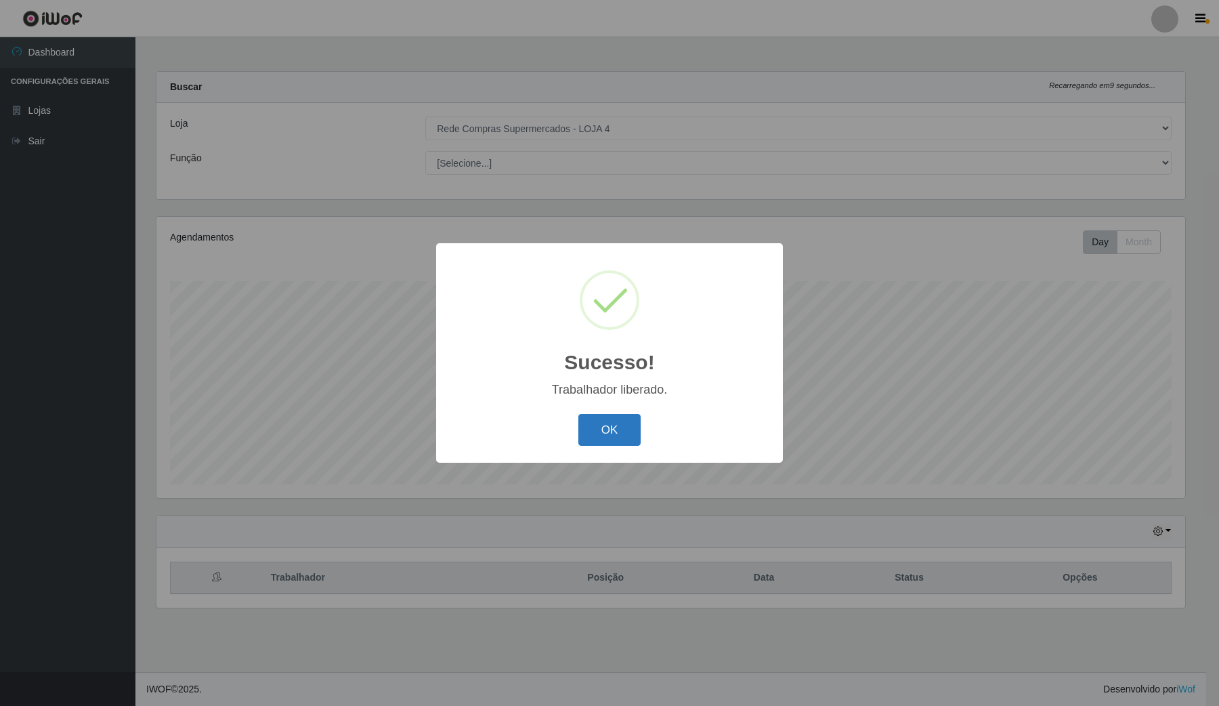
click at [588, 428] on button "OK" at bounding box center [610, 430] width 63 height 32
